Goal: Information Seeking & Learning: Learn about a topic

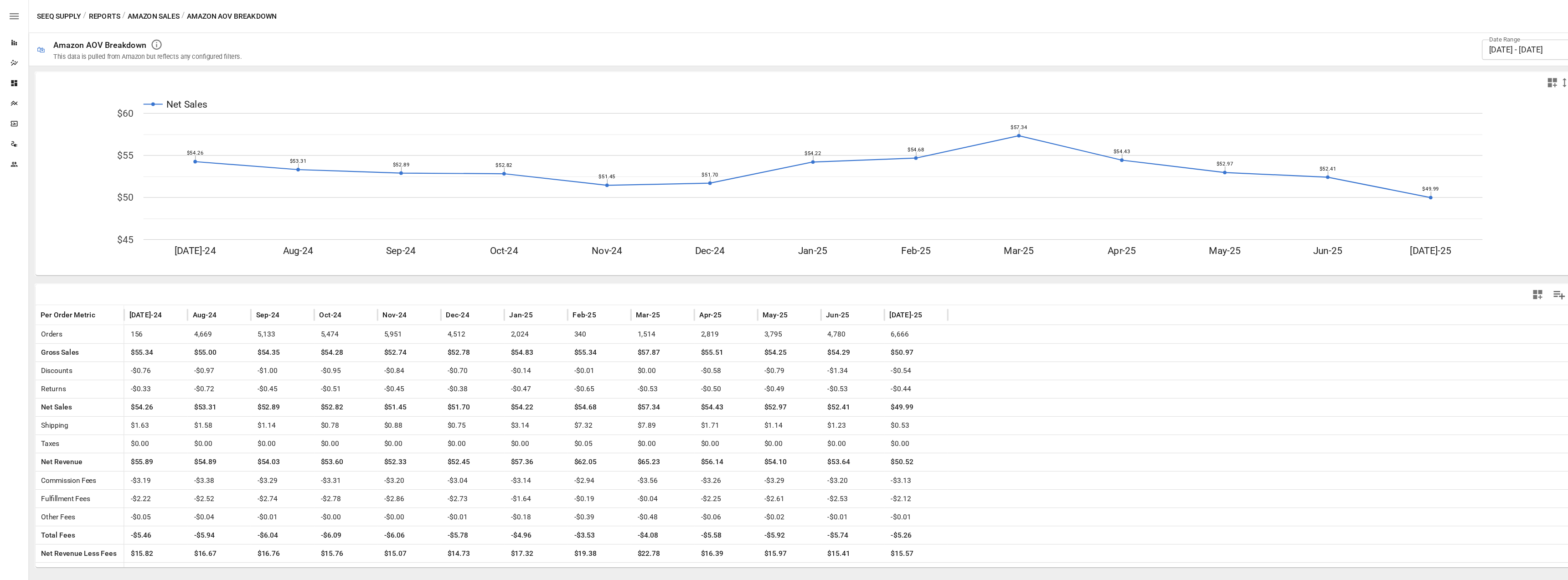
click at [154, 13] on button "Amazon Sales" at bounding box center [138, 15] width 47 height 11
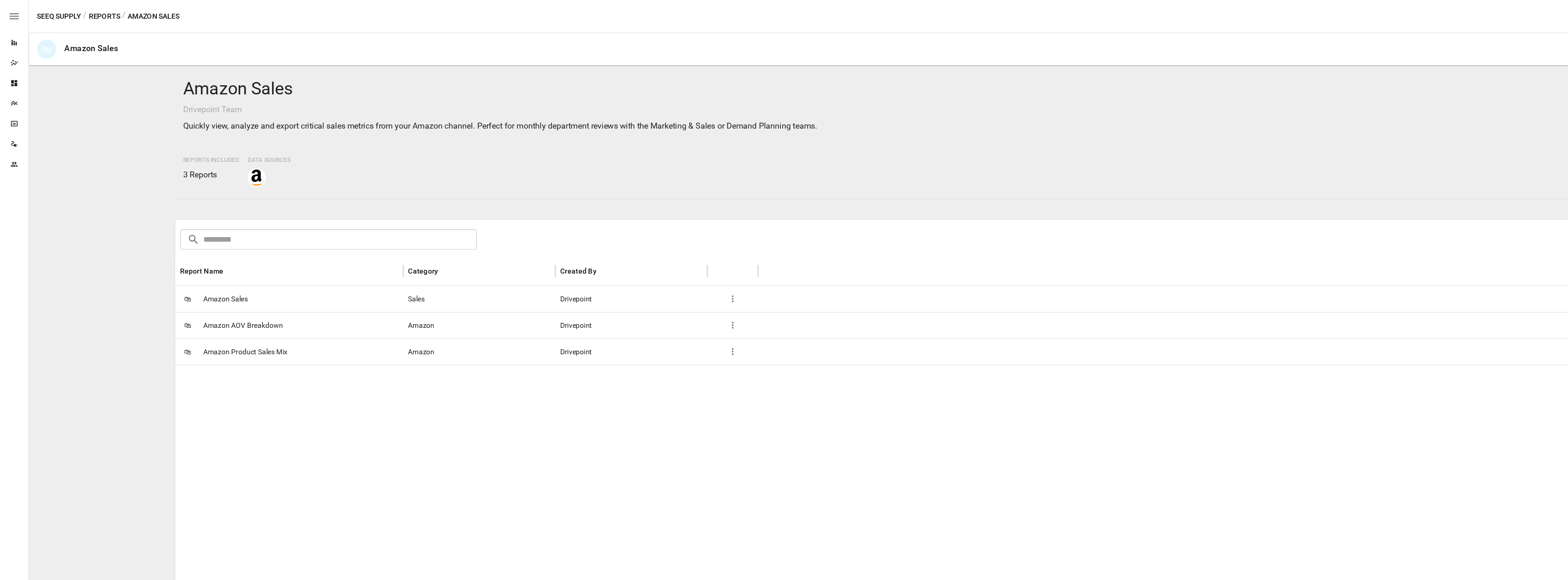
click at [99, 15] on button "Reports" at bounding box center [94, 15] width 28 height 11
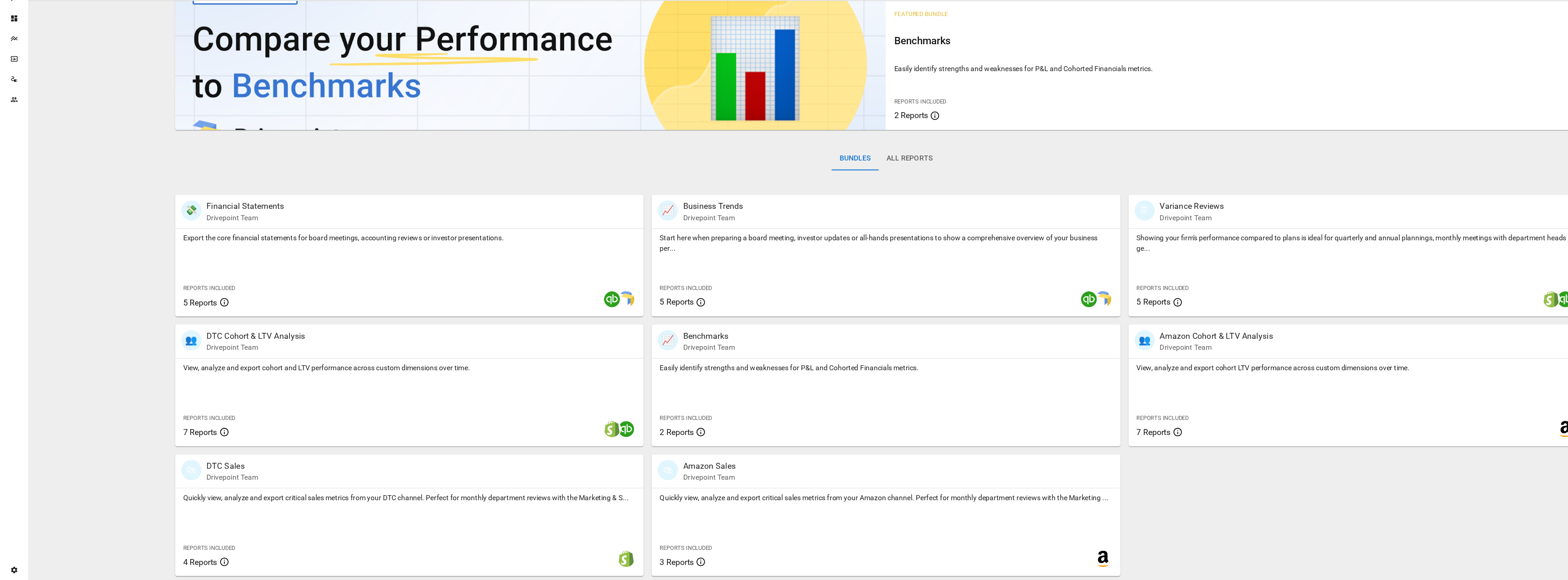
click at [1069, 369] on p "Drivepoint Team" at bounding box center [1094, 370] width 102 height 9
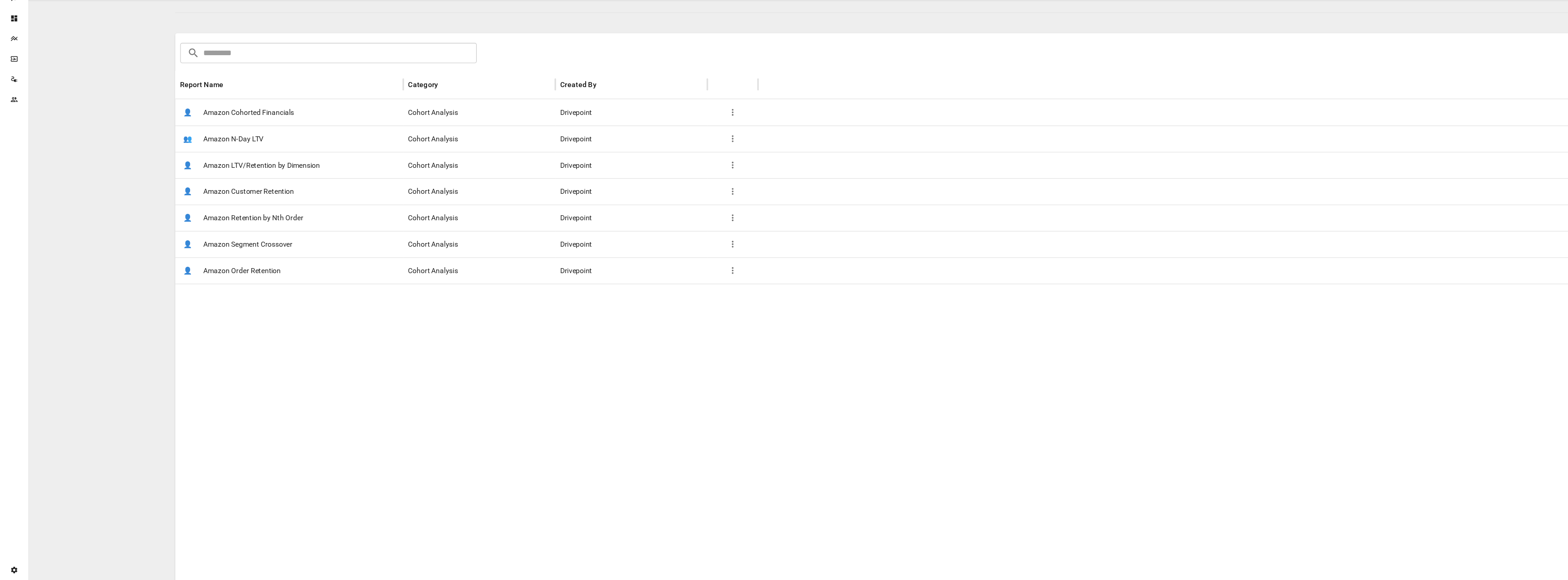
scroll to position [80, 0]
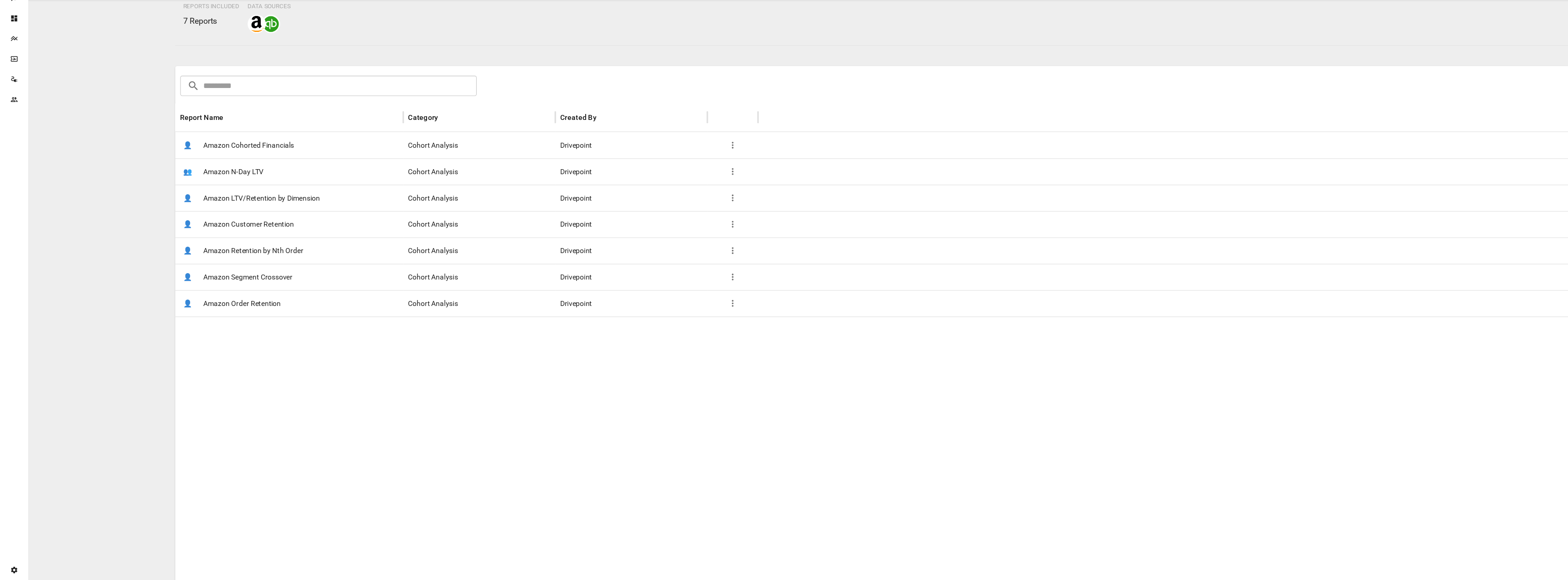
click at [244, 190] on span "Amazon Cohorted Financials" at bounding box center [224, 188] width 82 height 23
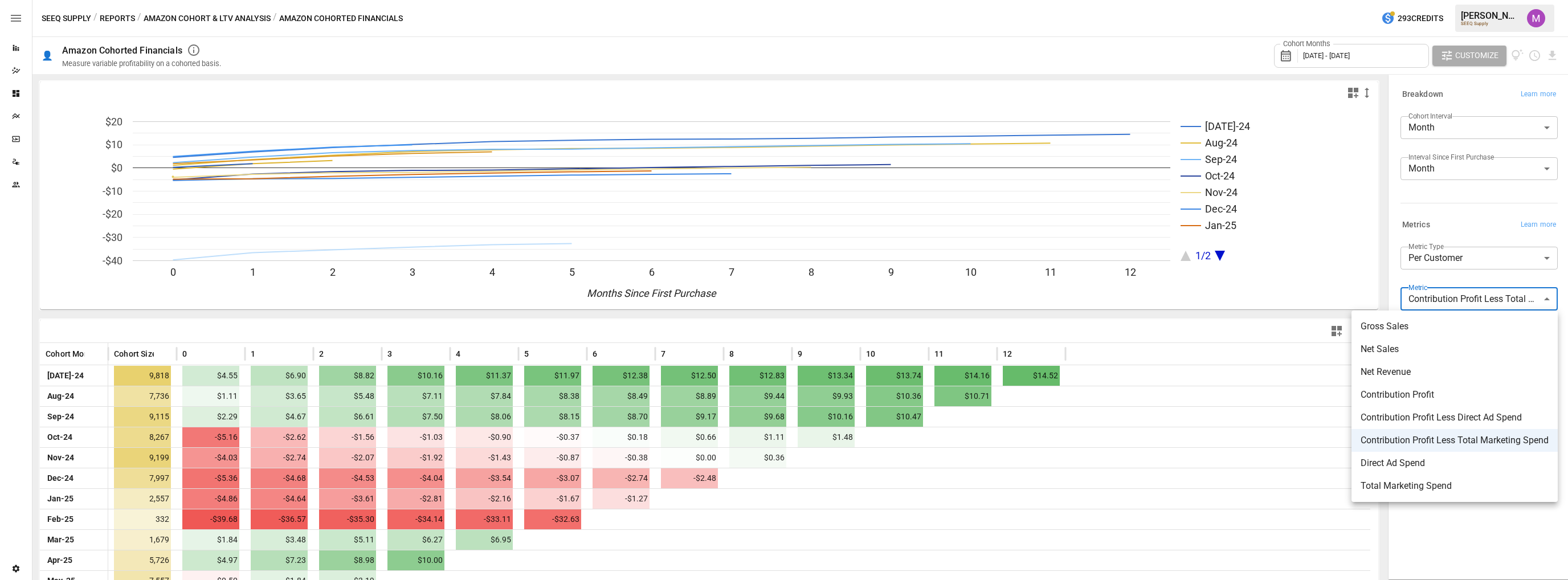
click at [1467, 0] on body "Reports Dazzler Studio Dashboards Plans SmartModel ™ Data Sources Team Settings…" at bounding box center [784, 0] width 1568 height 0
click at [661, 315] on div at bounding box center [784, 290] width 1568 height 580
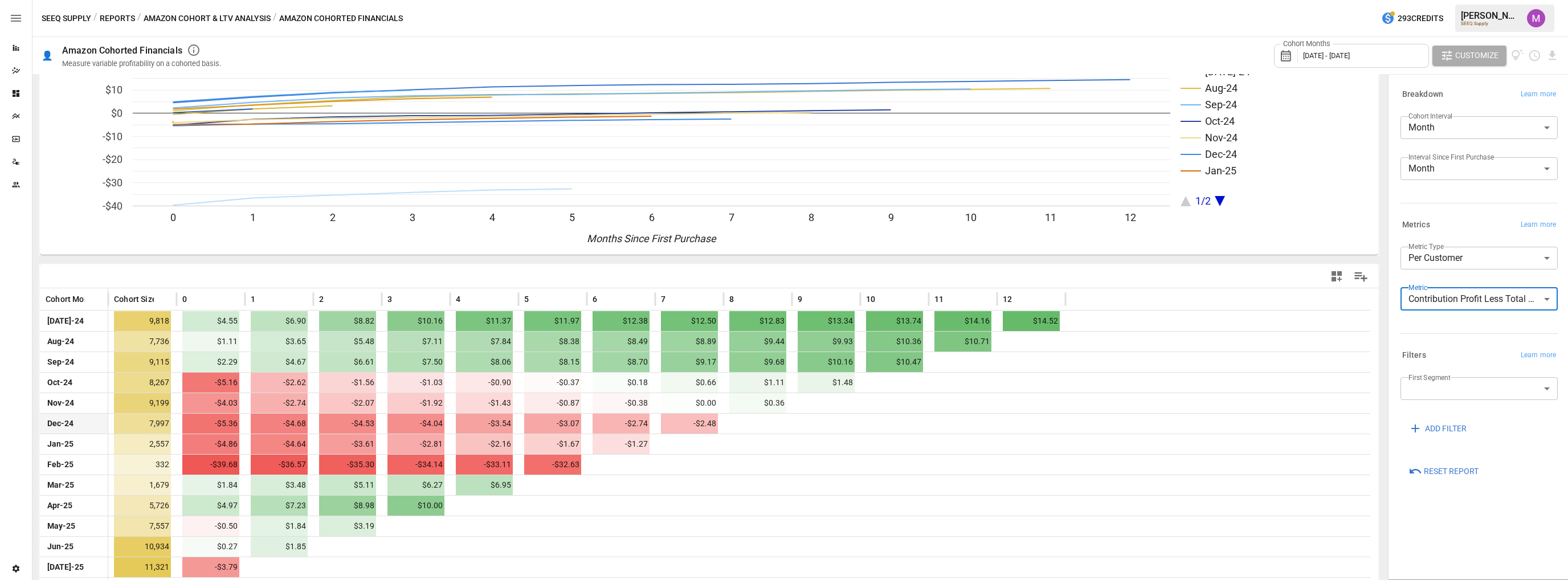
scroll to position [58, 0]
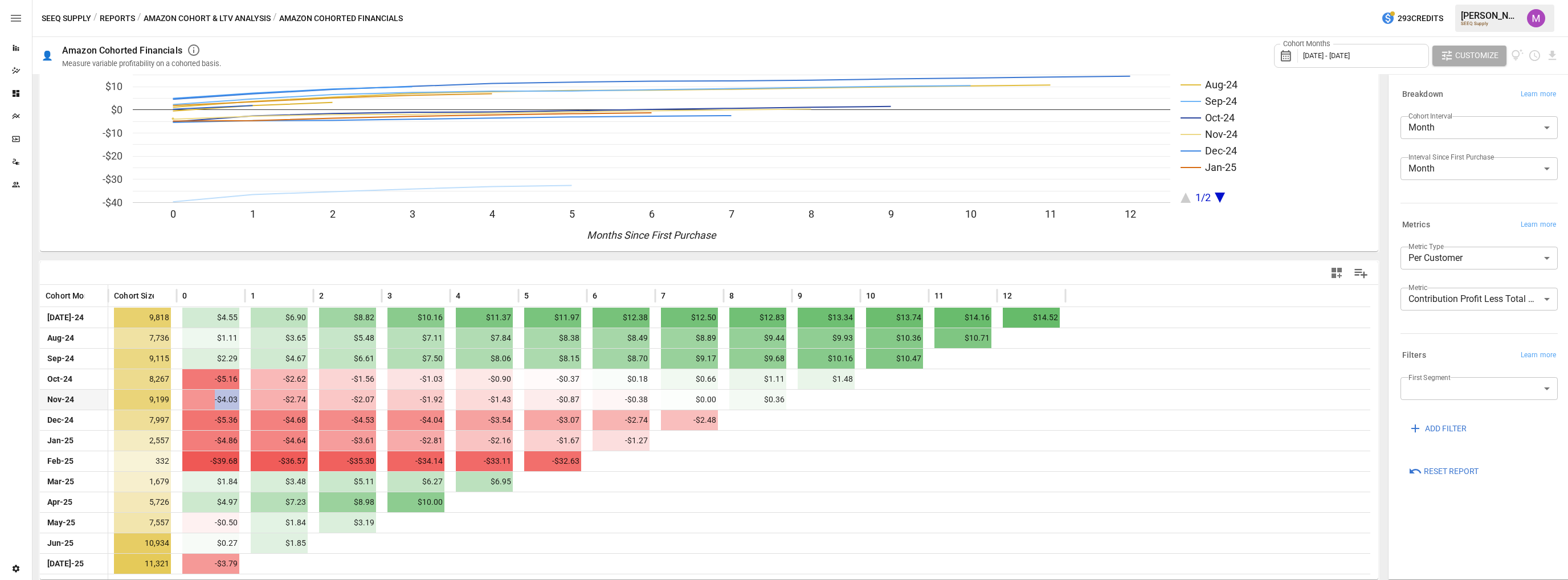
drag, startPoint x: 209, startPoint y: 401, endPoint x: 246, endPoint y: 404, distance: 37.1
click at [246, 404] on div "Nov-24 9,199 -$4.03 -$2.74 -$2.07 -$1.92 -$1.43 -$0.87 -$0.38 $0.00 $0.36" at bounding box center [705, 399] width 1331 height 21
click at [221, 399] on span "-$4.03" at bounding box center [210, 399] width 57 height 20
click at [1482, 0] on body "Reports Dazzler Studio Dashboards Plans SmartModel ™ Data Sources Team Settings…" at bounding box center [784, 0] width 1568 height 0
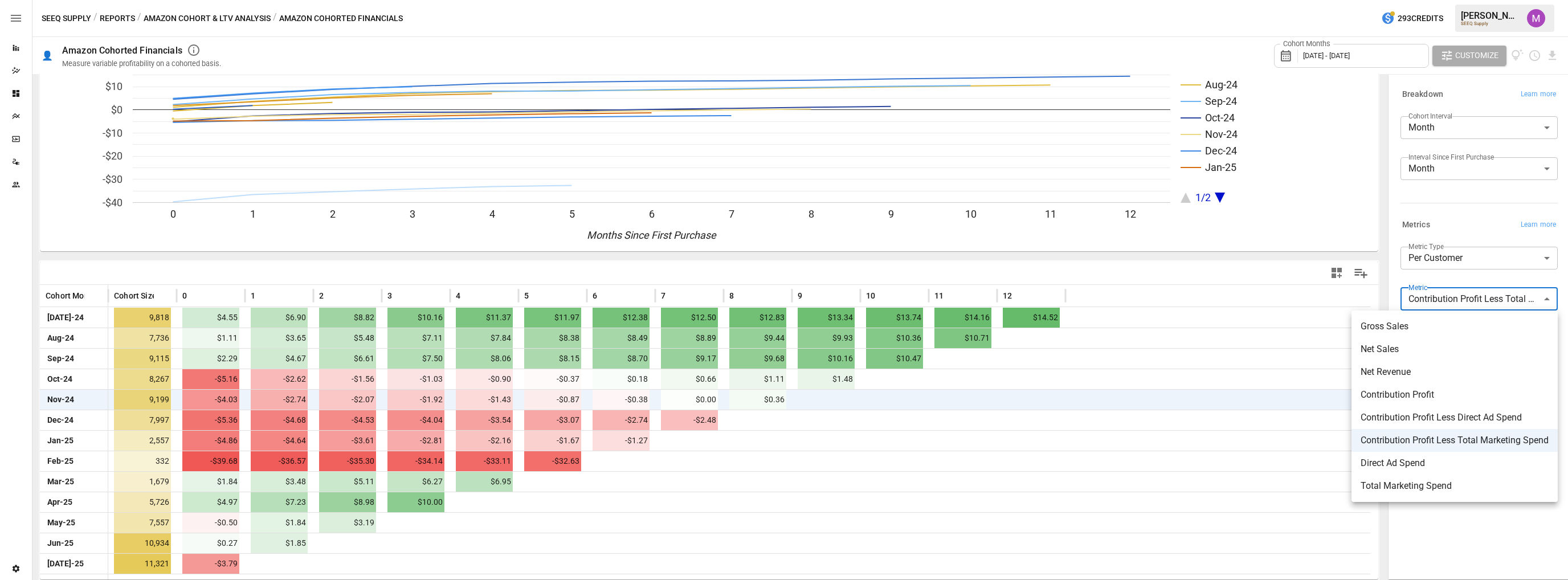
click at [1435, 425] on li "Contribution Profit Less Direct Ad Spend" at bounding box center [1455, 418] width 206 height 23
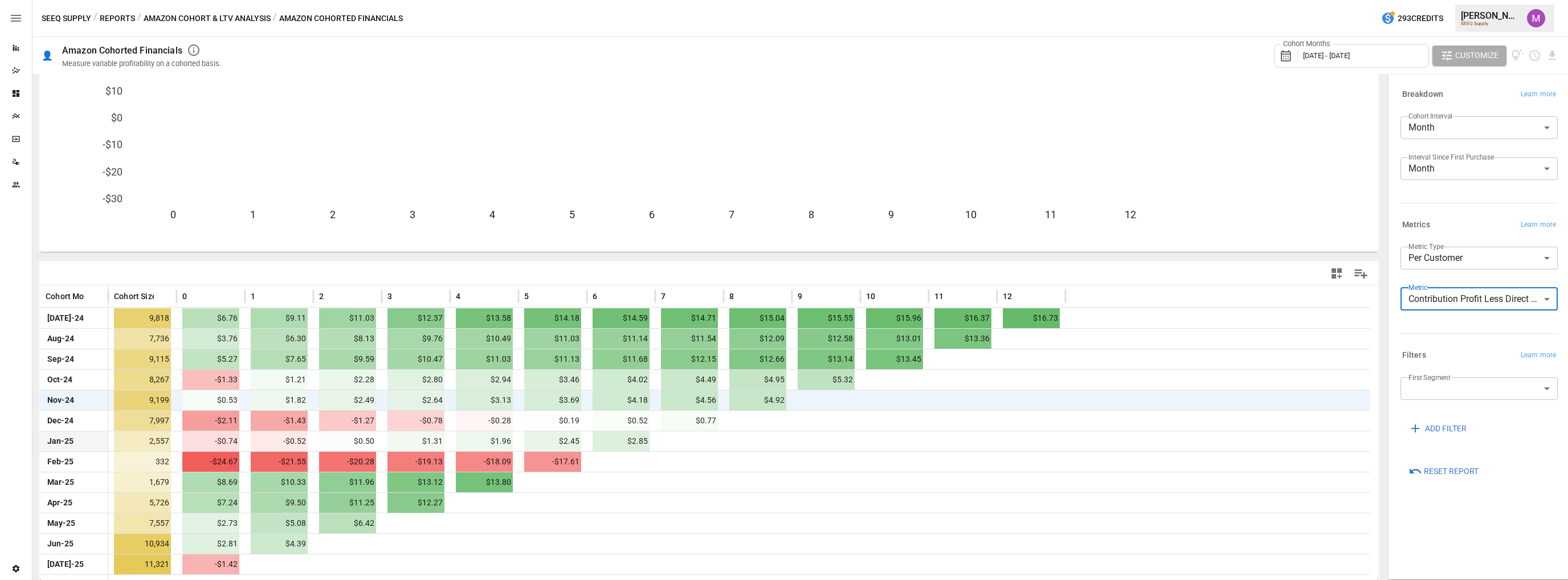
scroll to position [58, 0]
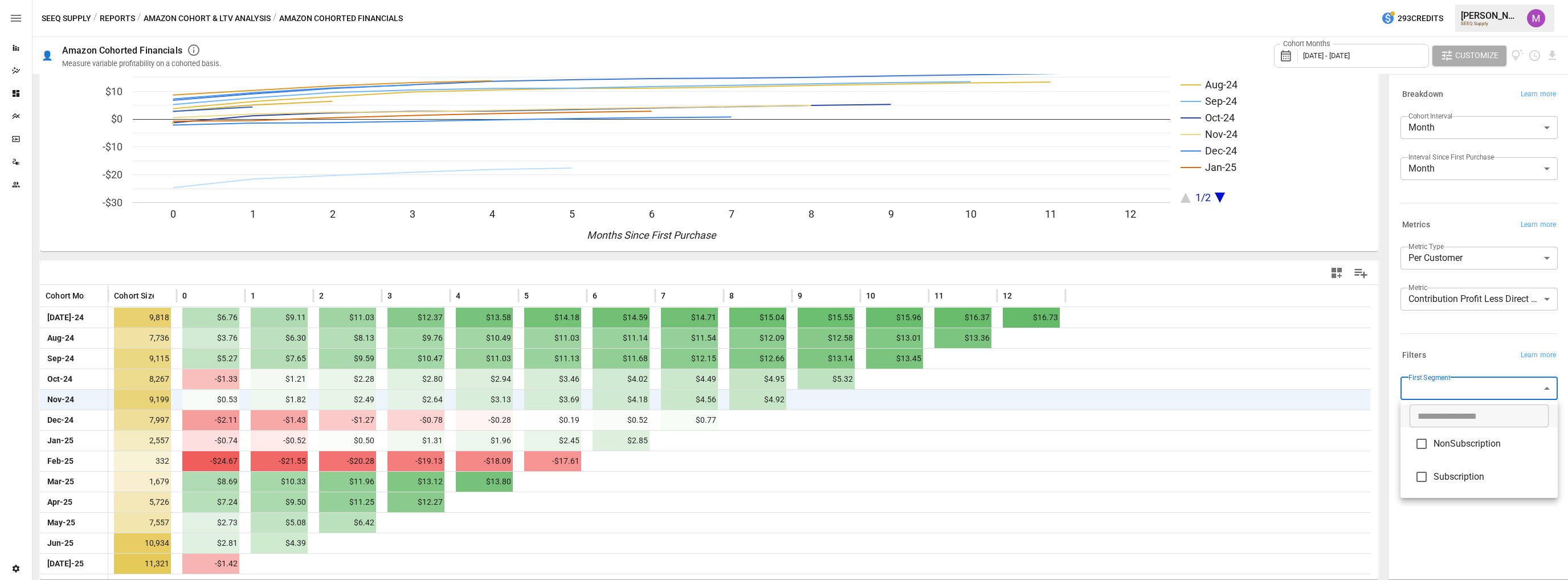
click at [1428, 0] on body "Reports Dazzler Studio Dashboards Plans SmartModel ™ Data Sources Team Settings…" at bounding box center [784, 0] width 1568 height 0
click at [1454, 332] on div at bounding box center [784, 290] width 1568 height 580
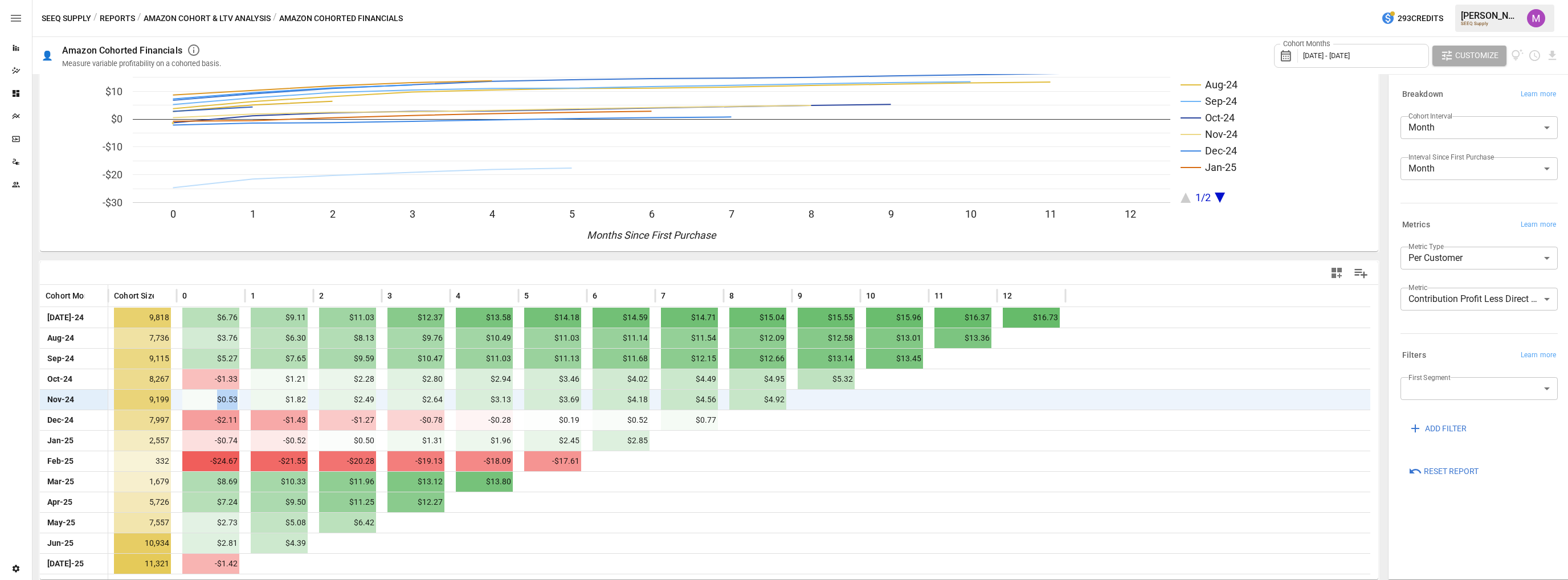
drag, startPoint x: 192, startPoint y: 403, endPoint x: 243, endPoint y: 400, distance: 51.1
click at [243, 400] on div "$0.53" at bounding box center [210, 399] width 68 height 21
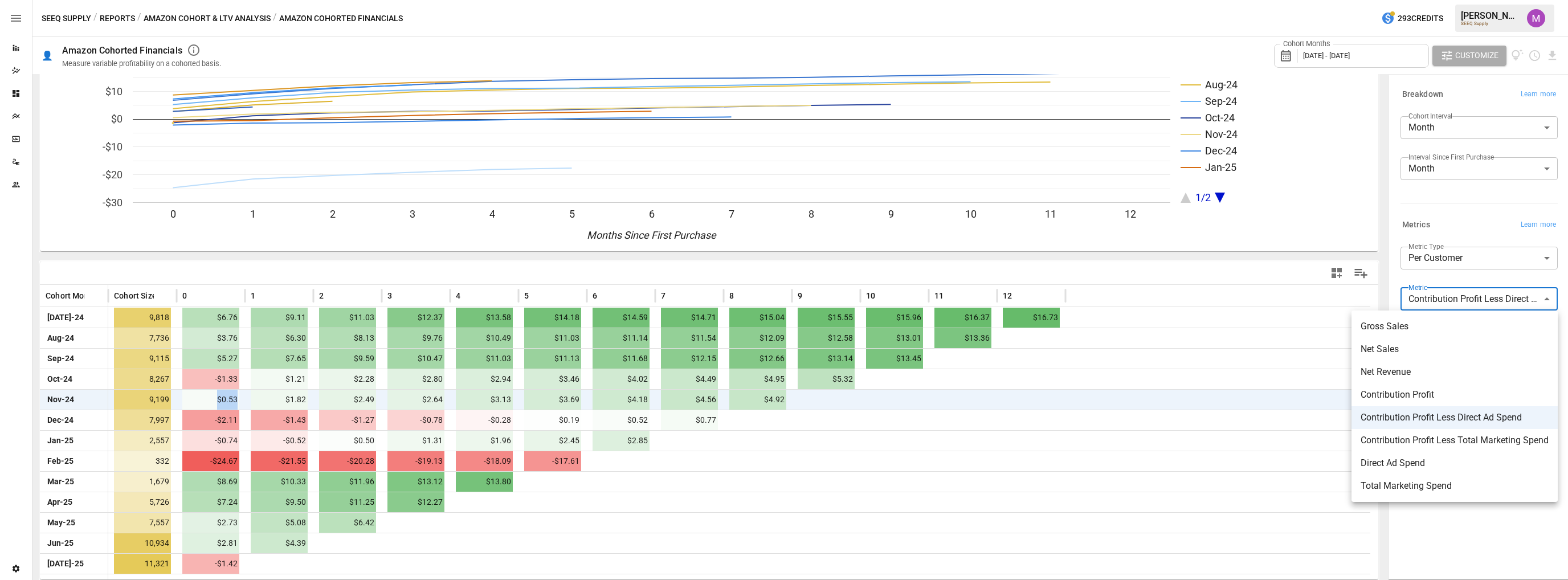
click at [1485, 0] on body "Reports Dazzler Studio Dashboards Plans SmartModel ™ Data Sources Team Settings…" at bounding box center [784, 0] width 1568 height 0
click at [1403, 484] on span "Total Marketing Spend" at bounding box center [1455, 486] width 188 height 14
type input "**********"
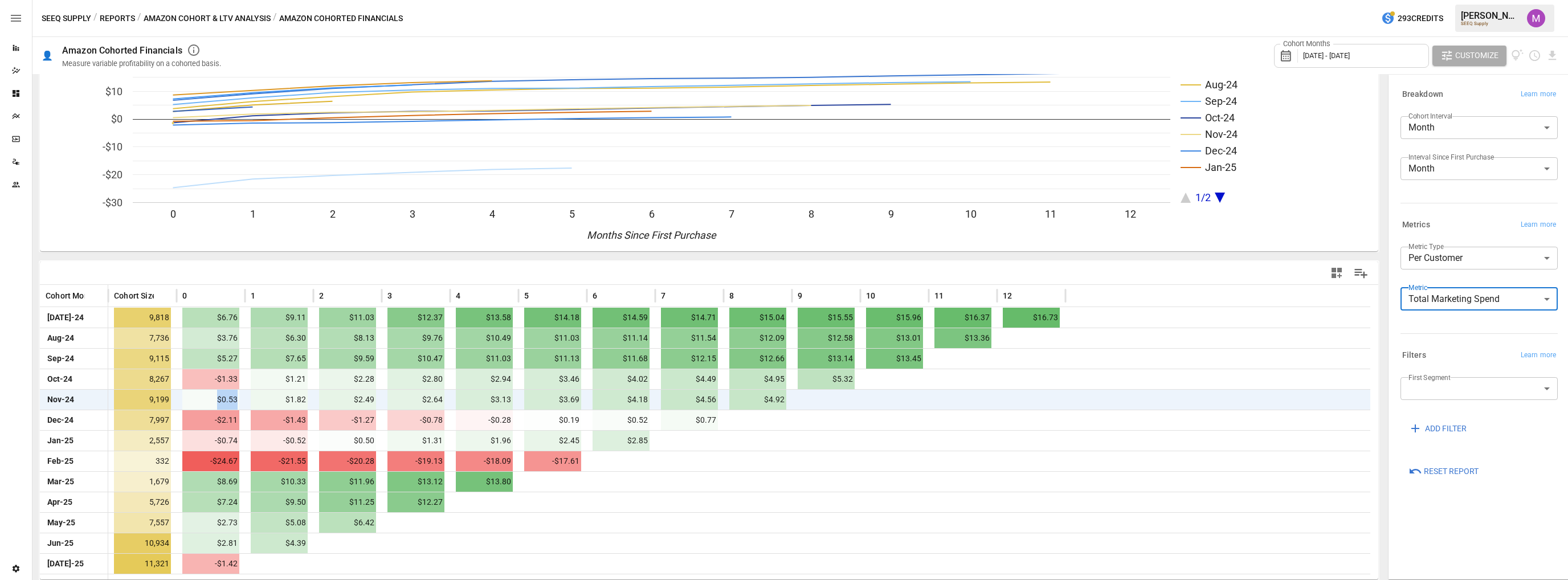
click at [1461, 0] on body "Reports Dazzler Studio Dashboards Plans SmartModel ™ Data Sources Team Settings…" at bounding box center [784, 0] width 1568 height 0
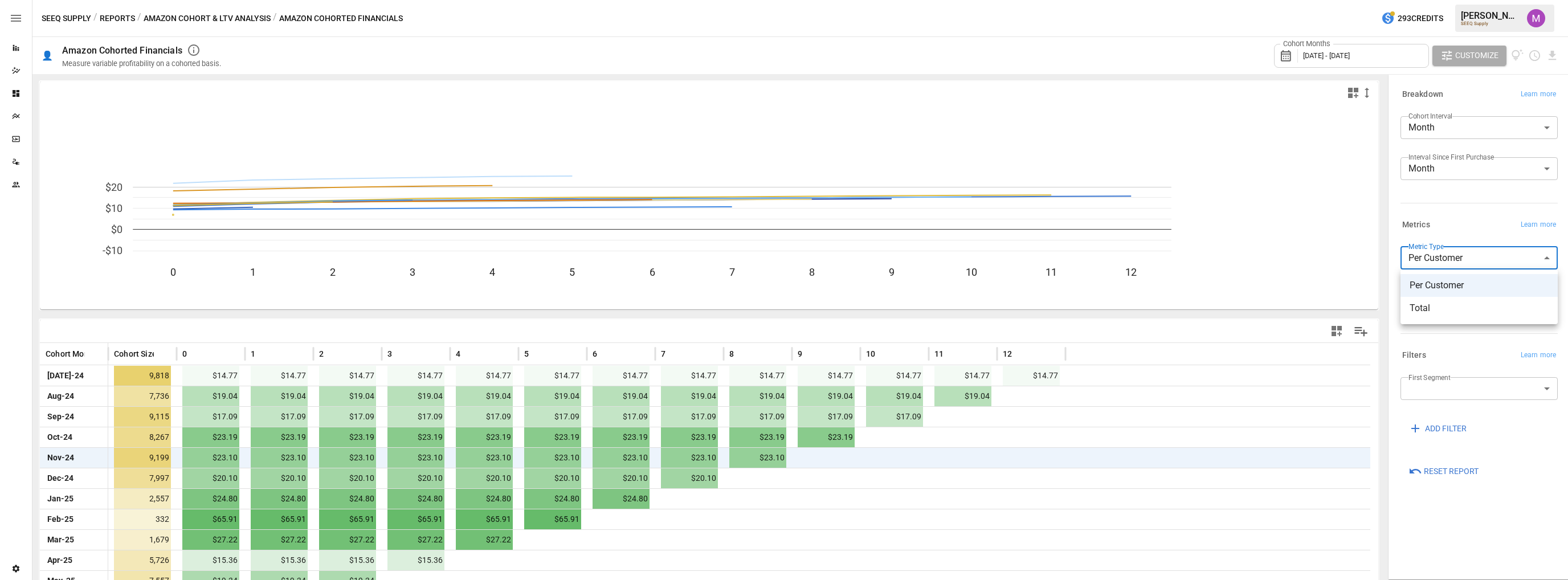
click at [1462, 302] on span "Total" at bounding box center [1479, 309] width 139 height 14
type input "*****"
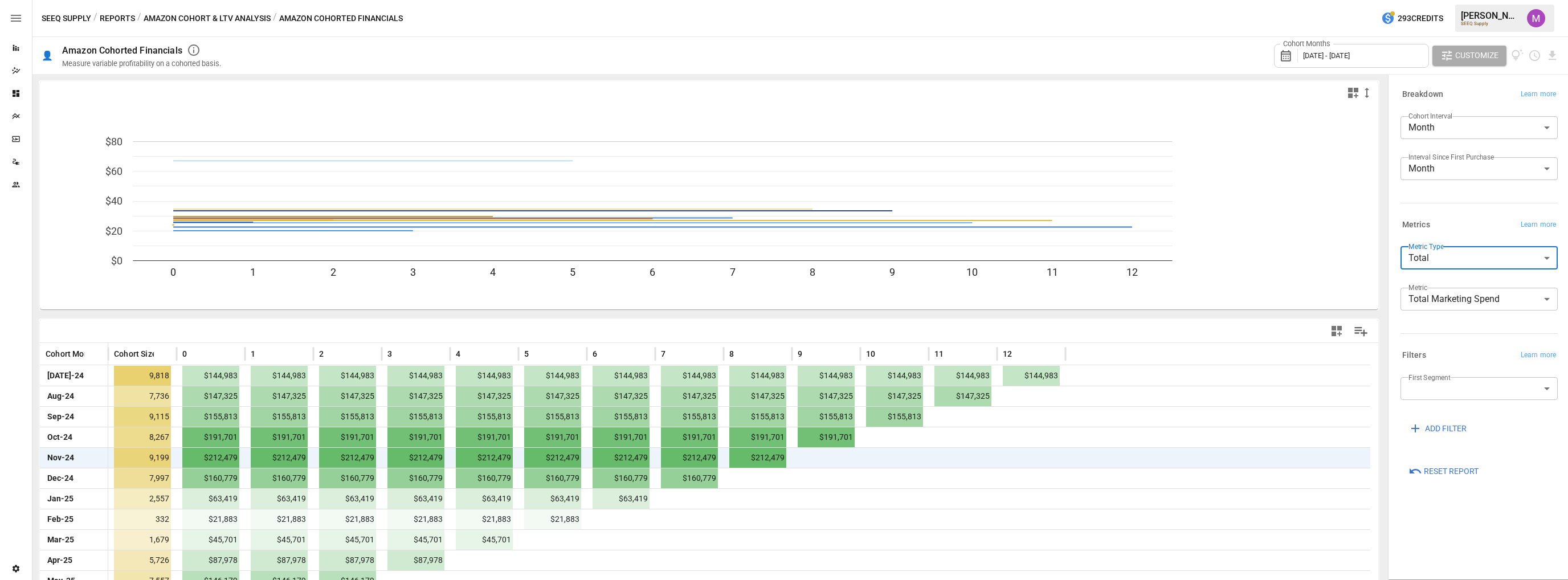
click at [1453, 0] on body "Reports Dazzler Studio Dashboards Plans SmartModel ™ Data Sources Team Settings…" at bounding box center [784, 0] width 1568 height 0
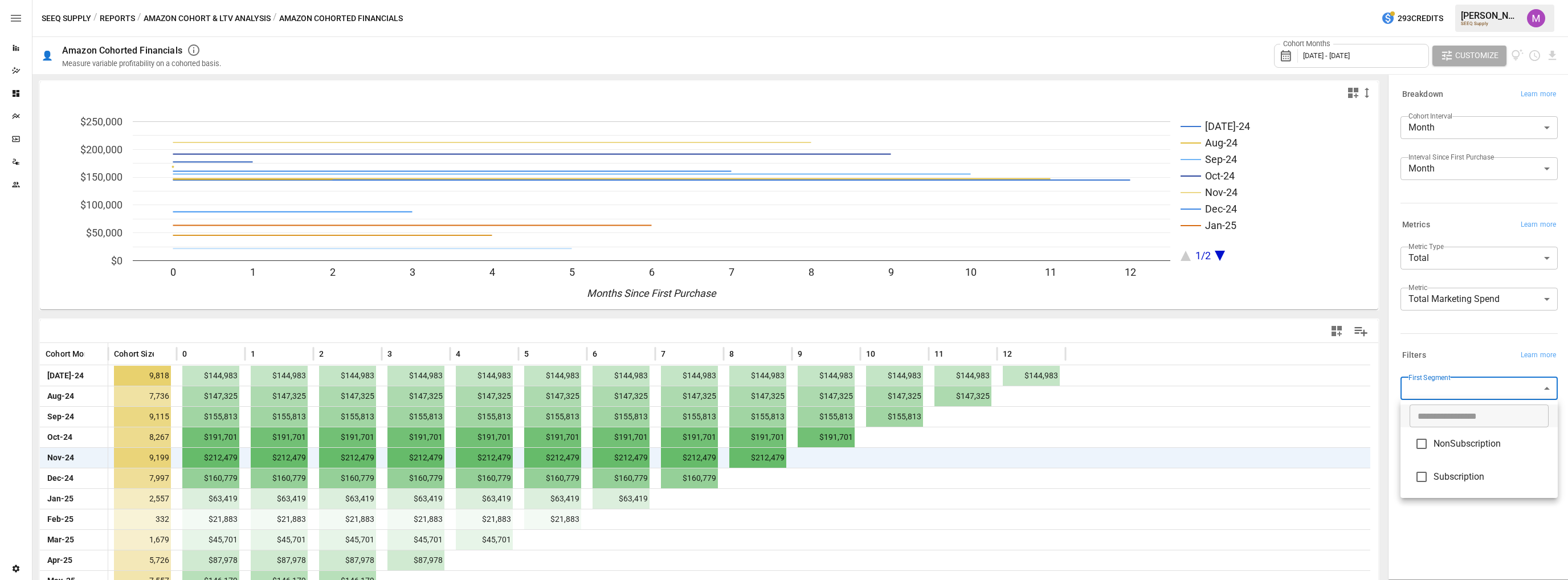
click at [1434, 336] on div at bounding box center [784, 290] width 1568 height 580
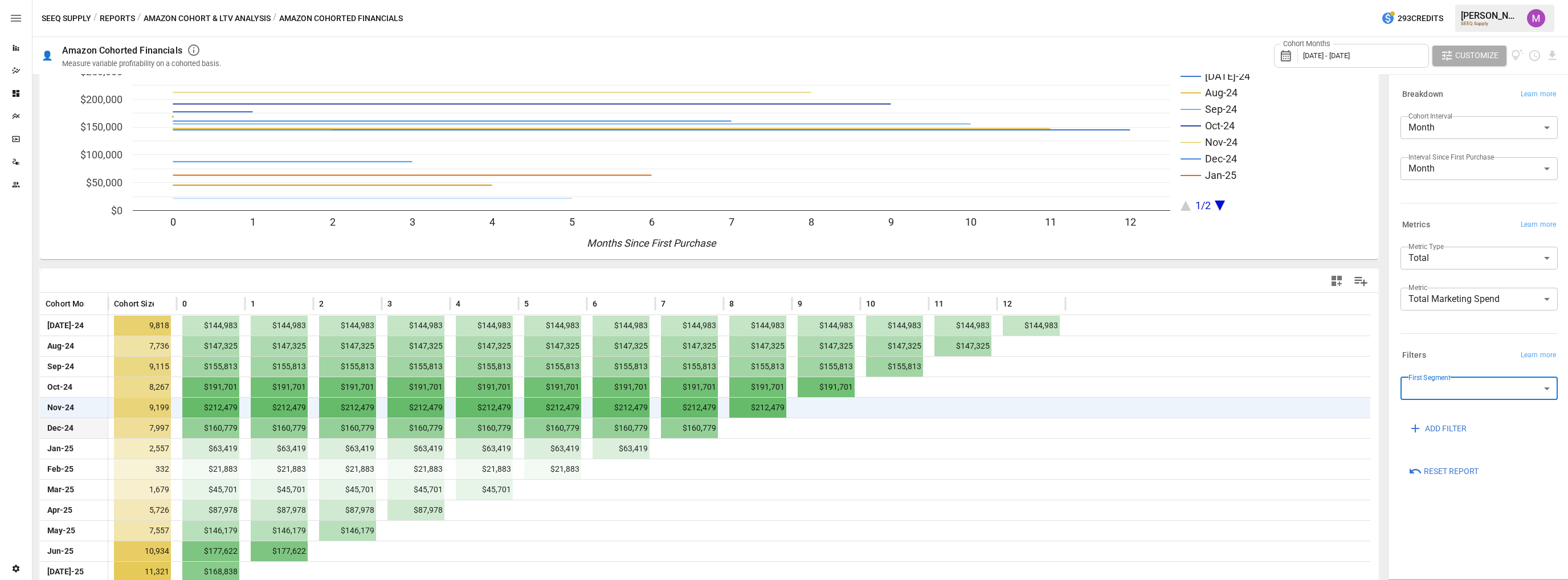
scroll to position [58, 0]
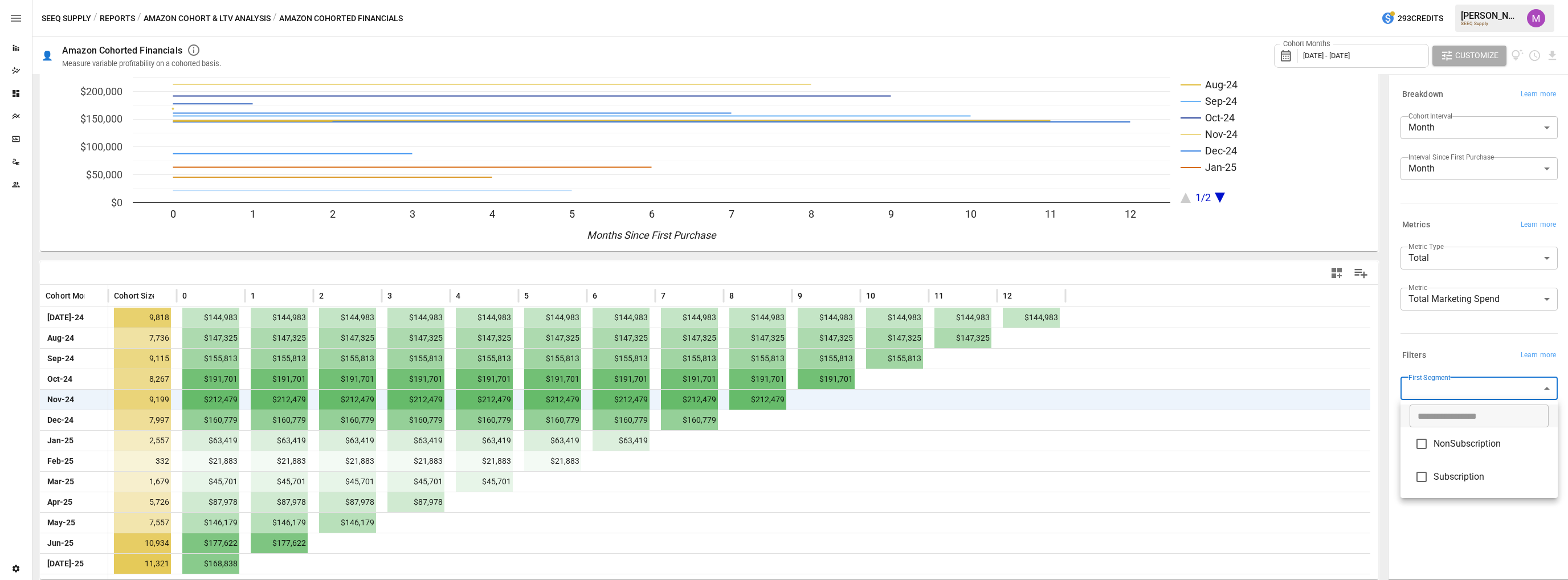
drag, startPoint x: 192, startPoint y: 420, endPoint x: 234, endPoint y: 421, distance: 42.0
click at [234, 421] on div at bounding box center [784, 290] width 1568 height 580
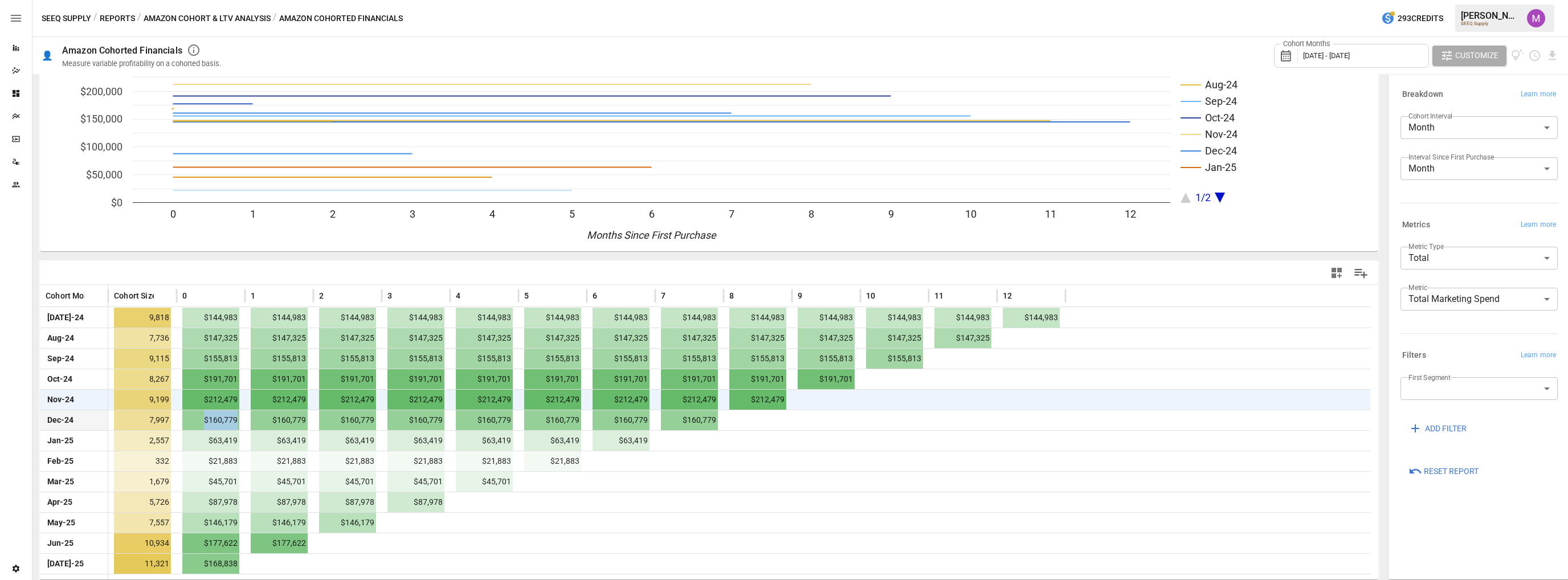
drag, startPoint x: 237, startPoint y: 421, endPoint x: 202, endPoint y: 421, distance: 35.0
click at [202, 421] on span "$160,779" at bounding box center [210, 420] width 57 height 20
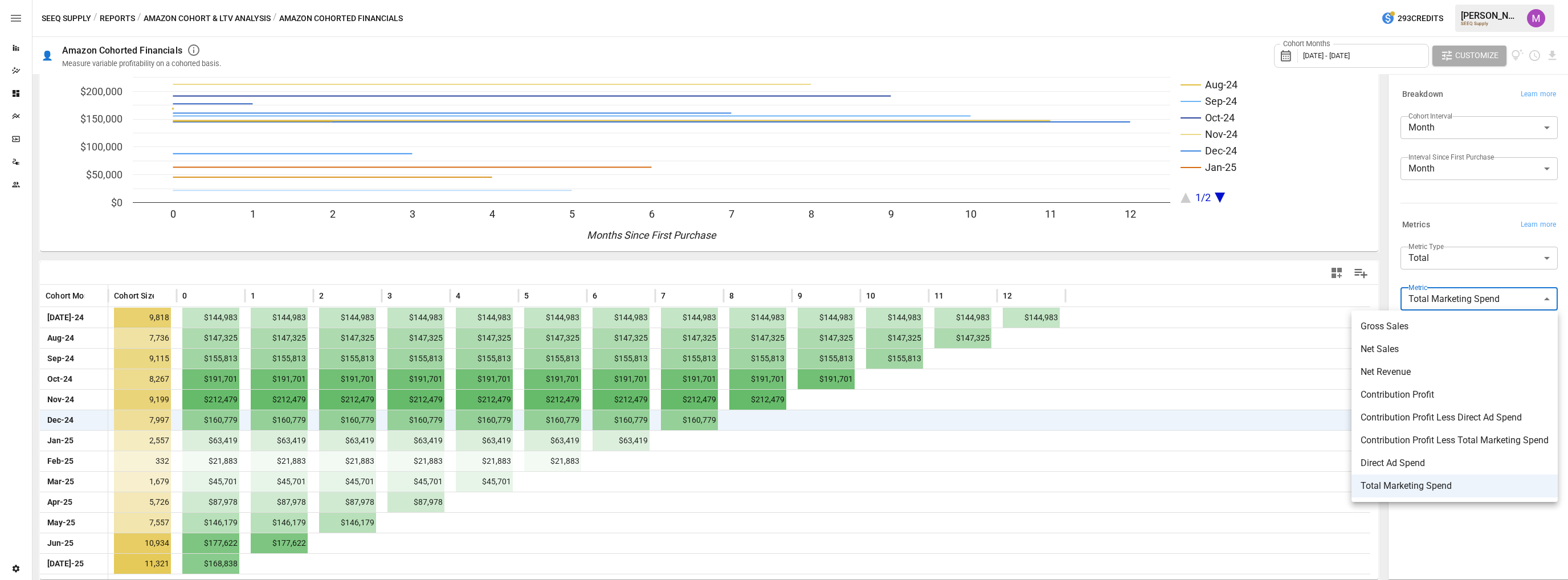
click at [1464, 0] on body "Reports Dazzler Studio Dashboards Plans SmartModel ™ Data Sources Team Settings…" at bounding box center [784, 0] width 1568 height 0
click at [1422, 459] on span "Direct Ad Spend" at bounding box center [1455, 463] width 188 height 14
type input "**********"
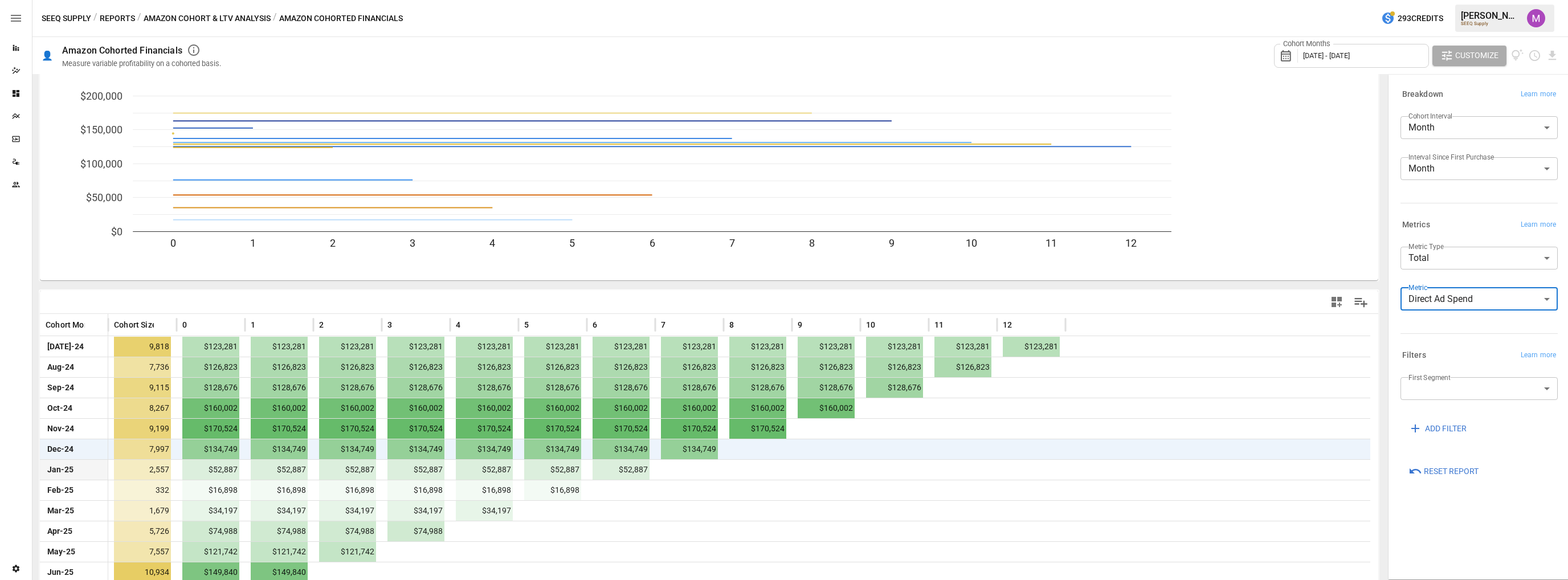
scroll to position [1, 0]
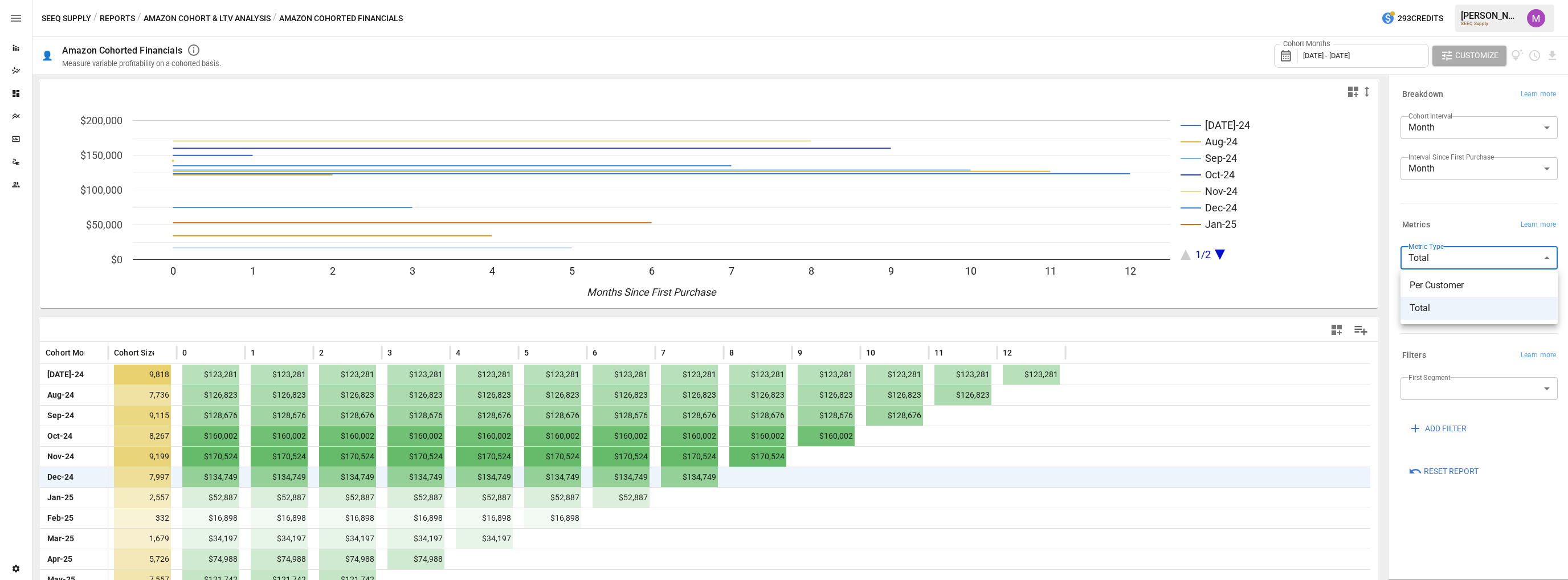
click at [1452, 0] on body "Reports Dazzler Studio Dashboards Plans SmartModel ™ Data Sources Team Settings…" at bounding box center [784, 0] width 1568 height 0
click at [1456, 285] on span "Per Customer" at bounding box center [1479, 285] width 139 height 14
type input "**********"
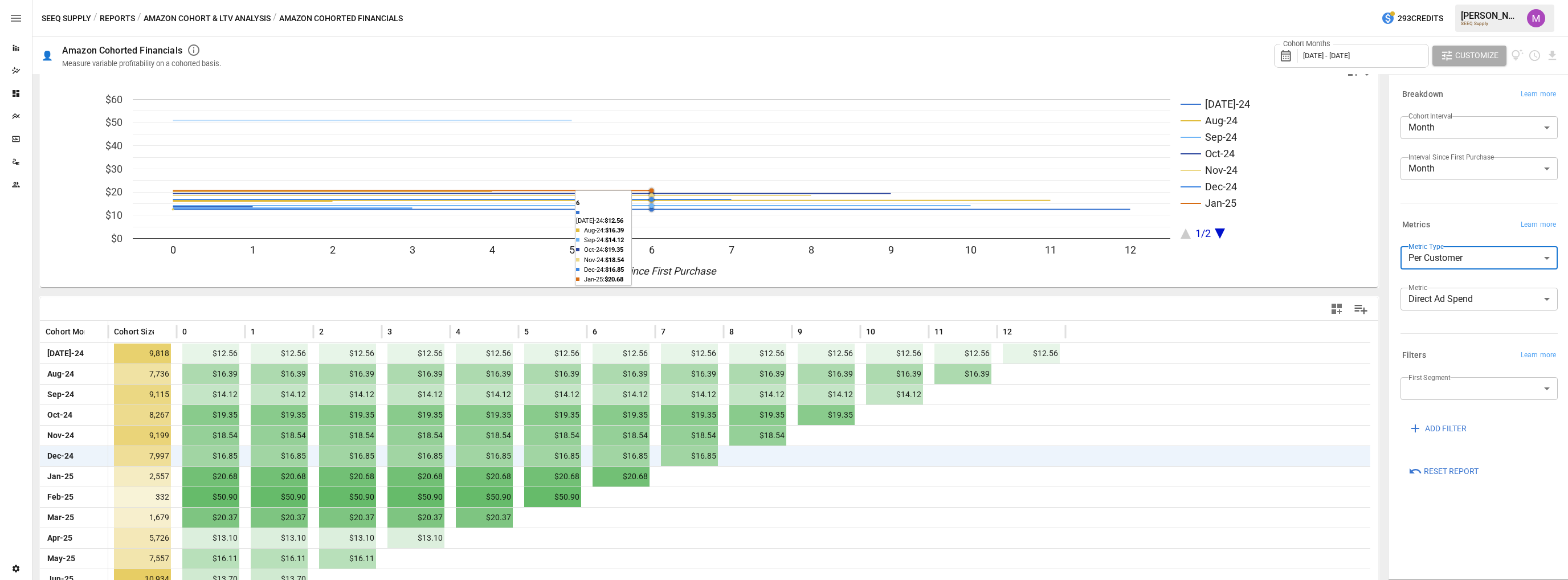
scroll to position [1, 0]
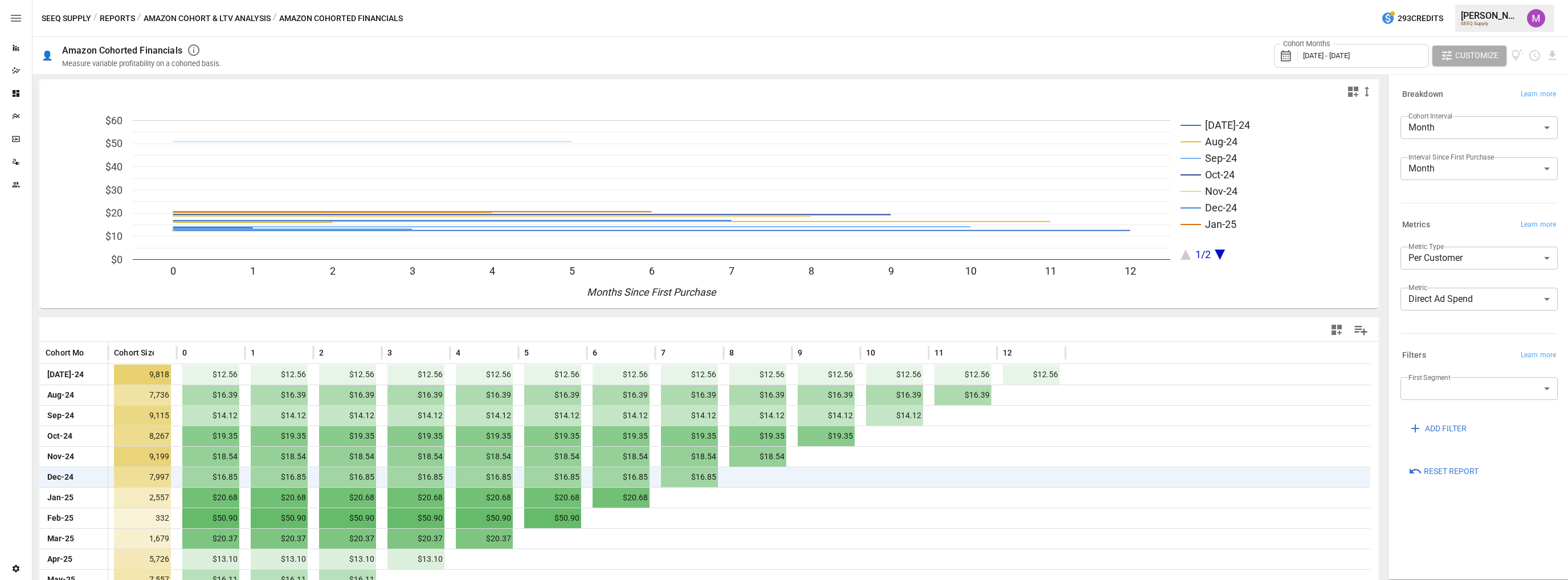
click at [216, 14] on button "Amazon Cohort & LTV Analysis" at bounding box center [208, 18] width 127 height 14
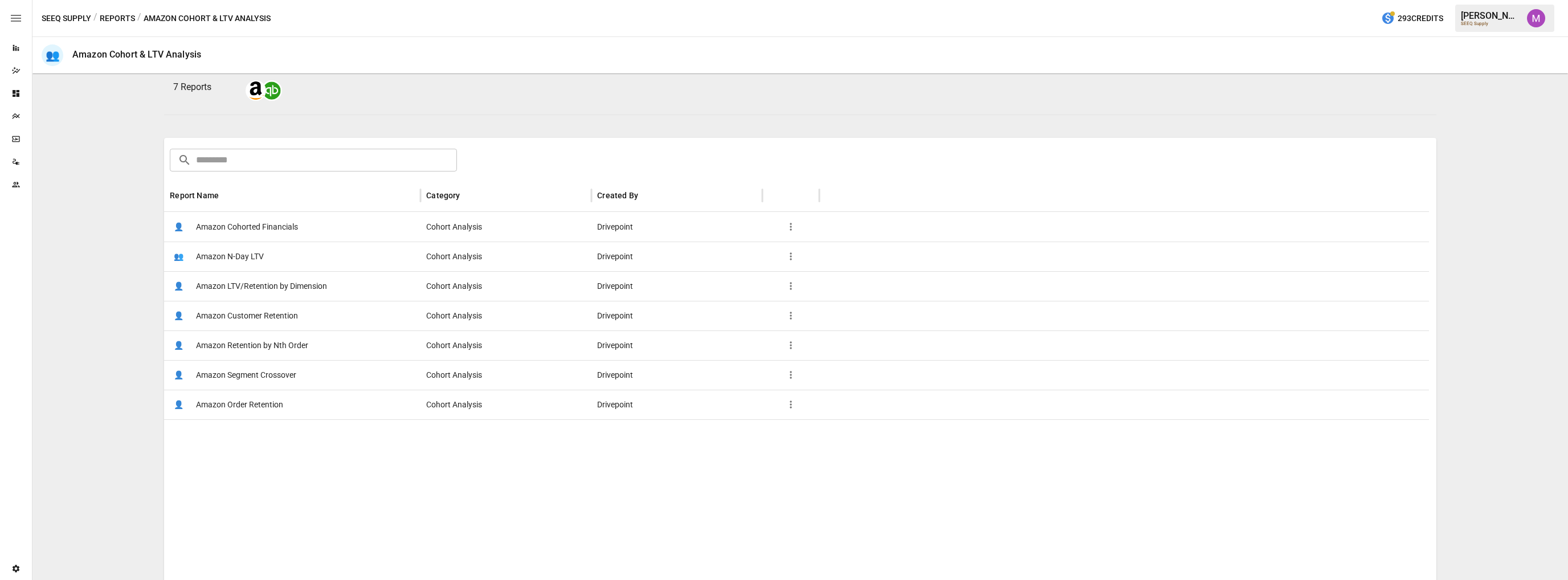
scroll to position [114, 0]
click at [270, 401] on span "Amazon Order Retention" at bounding box center [240, 399] width 87 height 29
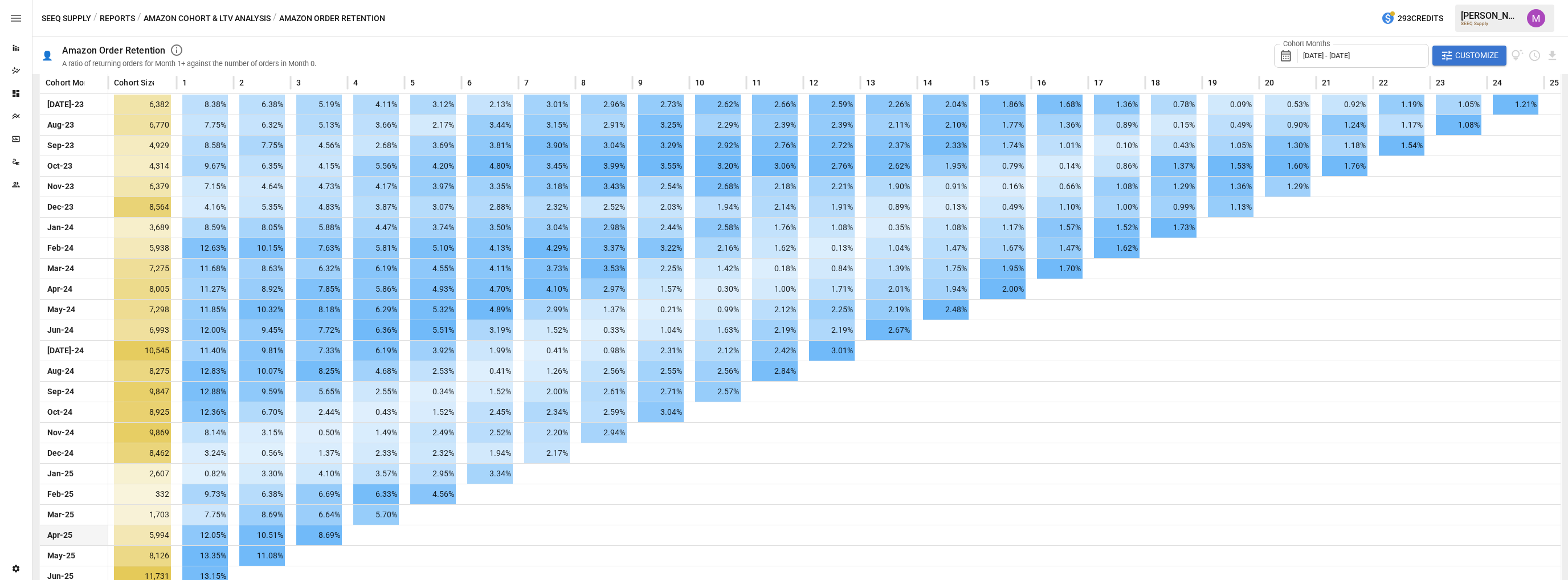
scroll to position [292, 0]
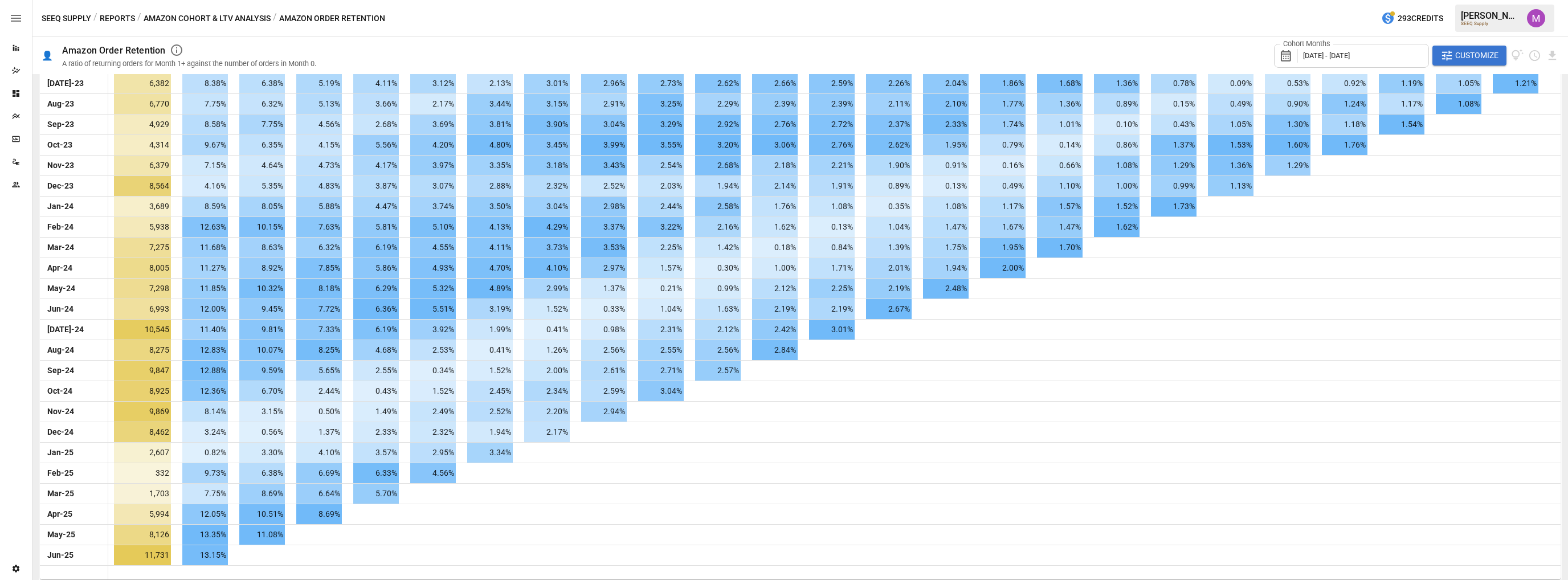
click at [1470, 44] on div "Cohort Months [DATE] - [DATE] Customize" at bounding box center [1416, 55] width 285 height 37
click at [1469, 55] on span "Customize" at bounding box center [1477, 56] width 44 height 14
